Goal: Task Accomplishment & Management: Use online tool/utility

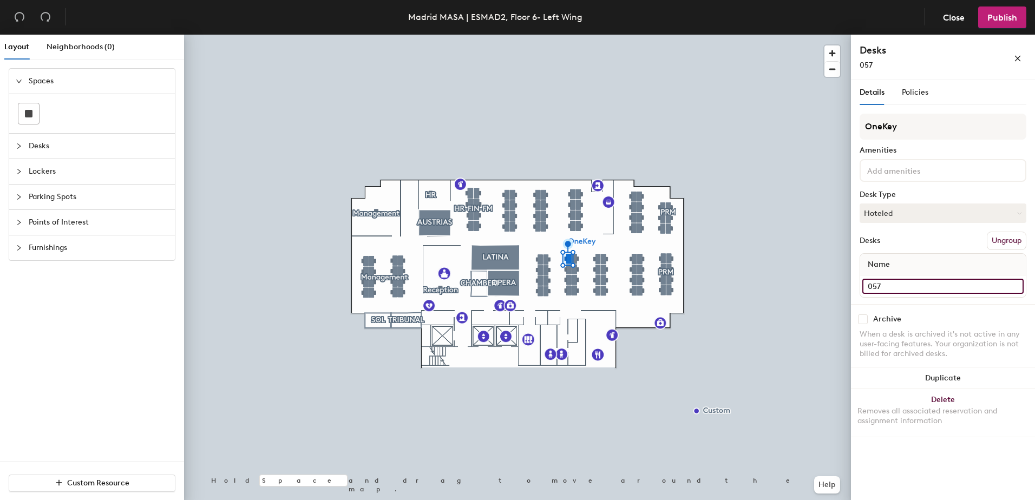
click at [899, 284] on input "057" at bounding box center [943, 286] width 161 height 15
paste input "[PERSON_NAME]"
type input "057 [PERSON_NAME]"
click at [944, 284] on input "055 - [PERSON_NAME]" at bounding box center [943, 286] width 161 height 15
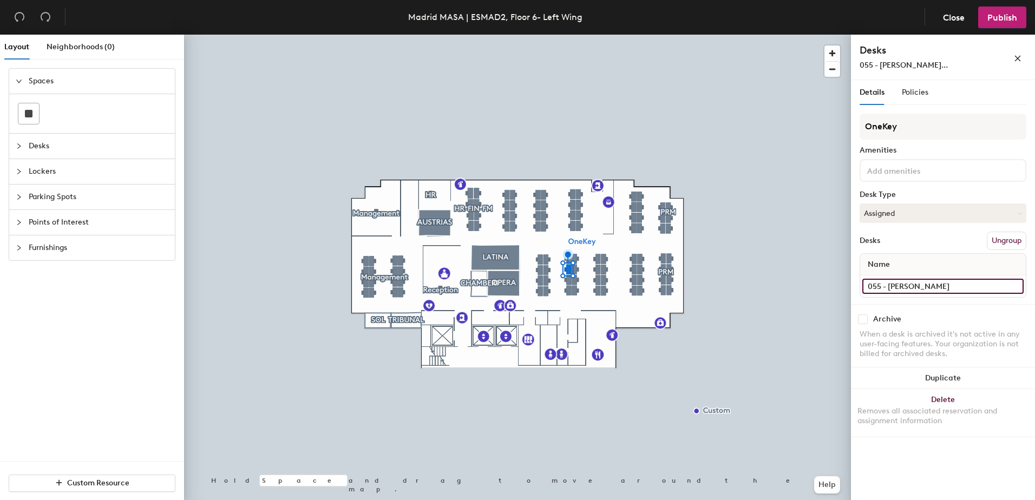
click at [944, 284] on input "055 - [PERSON_NAME]" at bounding box center [943, 286] width 161 height 15
type input "055"
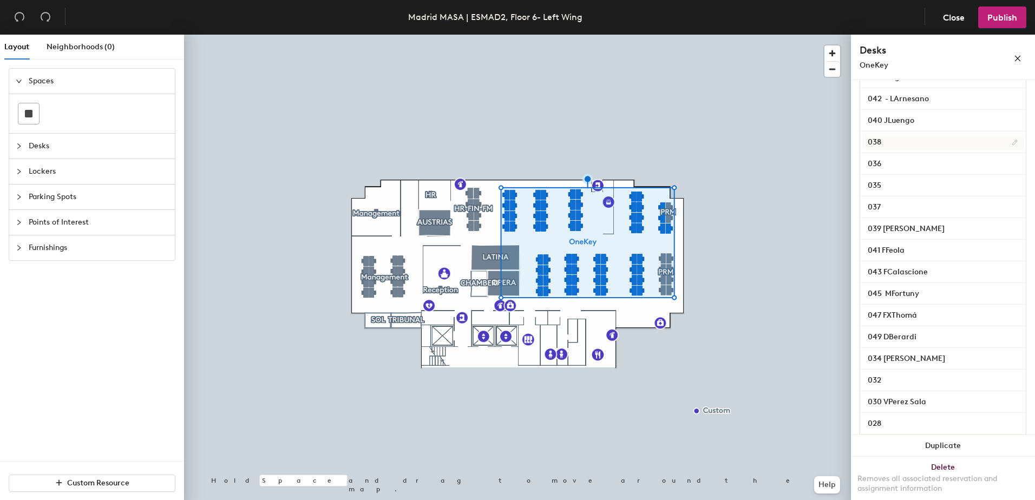
scroll to position [650, 0]
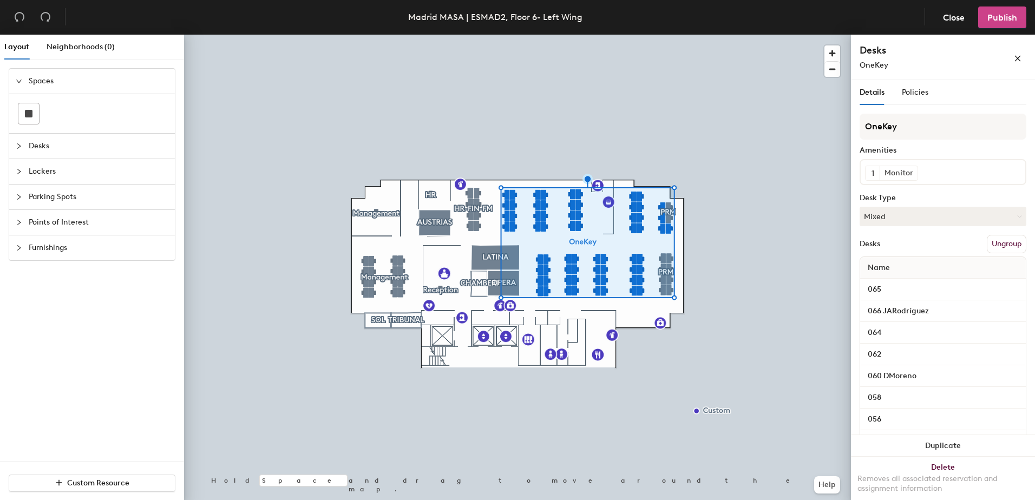
click at [1014, 12] on span "Publish" at bounding box center [1003, 17] width 30 height 10
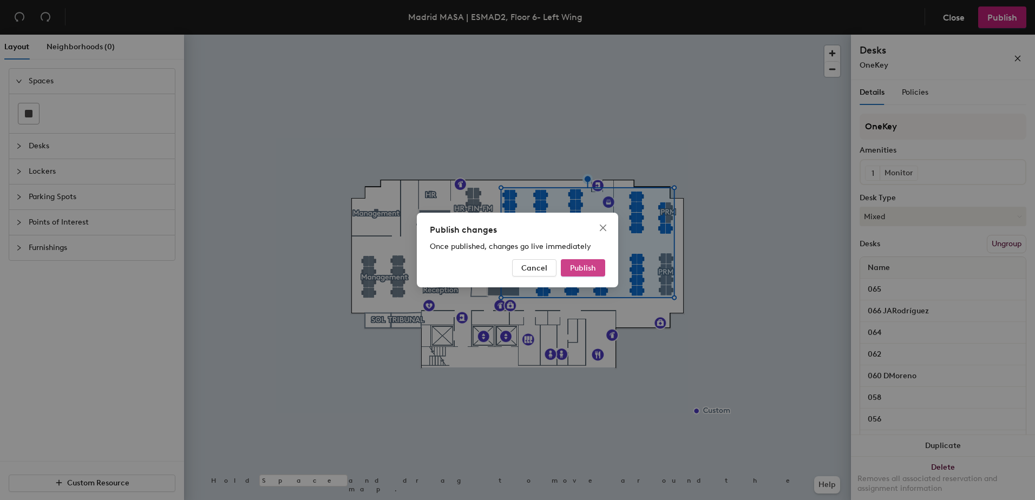
click at [578, 265] on span "Publish" at bounding box center [583, 268] width 26 height 9
